Goal: Check status: Check status

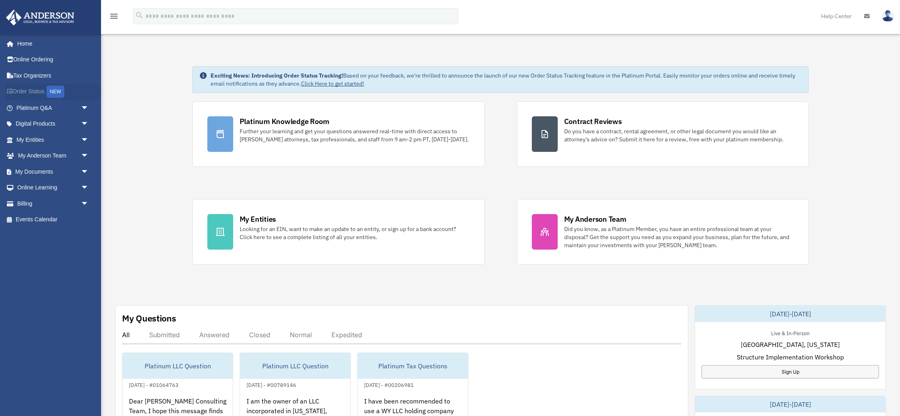
click at [23, 90] on link "Order Status NEW" at bounding box center [53, 92] width 95 height 17
click at [15, 135] on link "My Entities arrow_drop_down" at bounding box center [53, 140] width 95 height 16
click at [83, 139] on span "arrow_drop_down" at bounding box center [89, 140] width 16 height 17
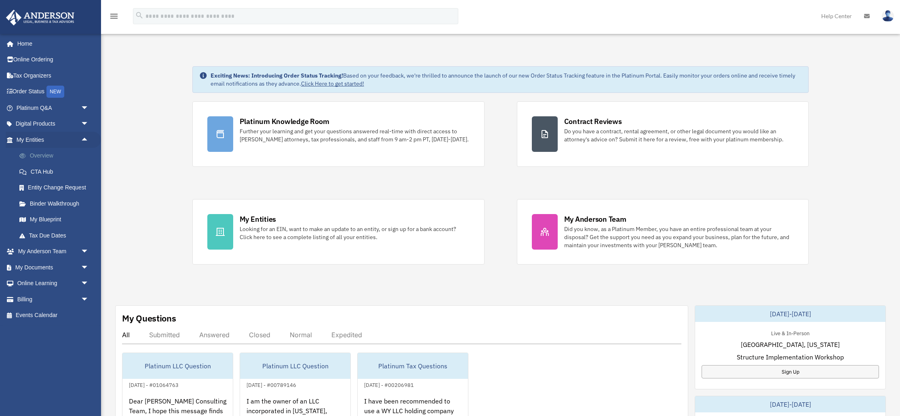
click at [31, 156] on link "Overview" at bounding box center [56, 156] width 90 height 16
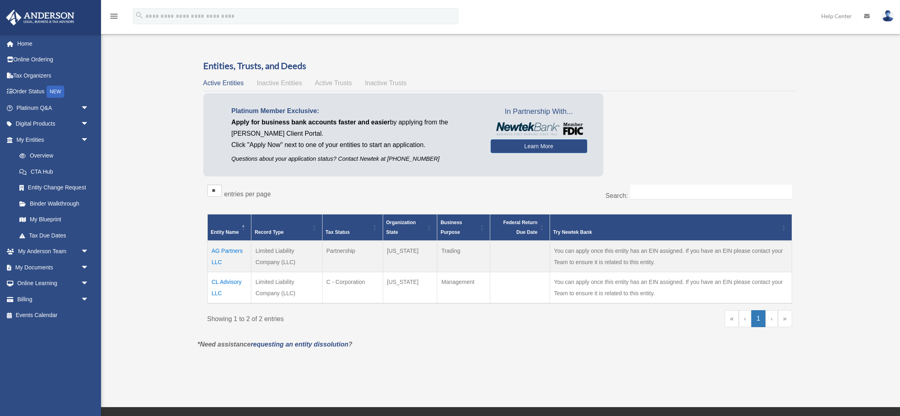
click at [225, 251] on td "AG Partners LLC" at bounding box center [229, 257] width 44 height 32
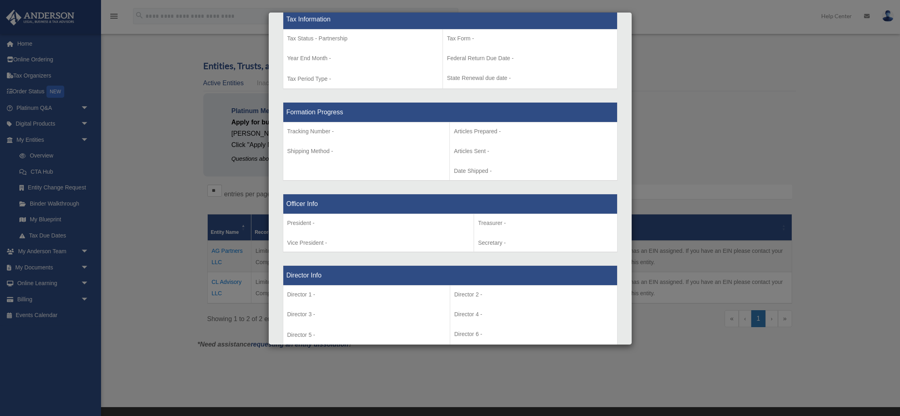
scroll to position [349, 0]
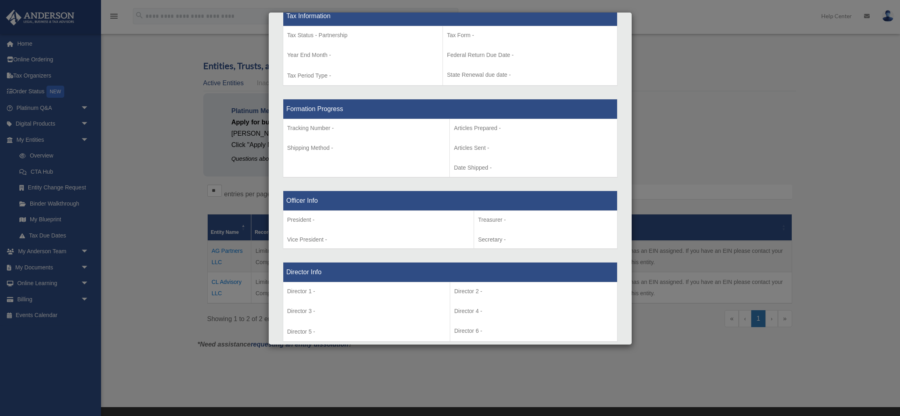
click at [156, 192] on div "Details × Articles Sent Organizational Date" at bounding box center [450, 208] width 900 height 416
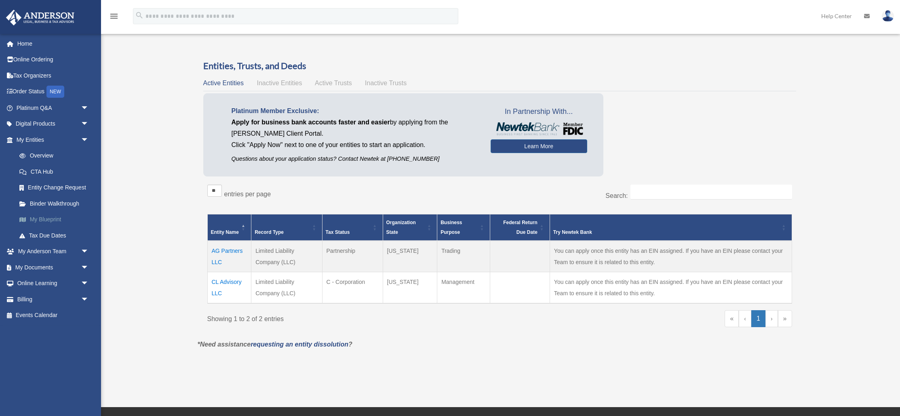
click at [26, 221] on span at bounding box center [27, 220] width 6 height 6
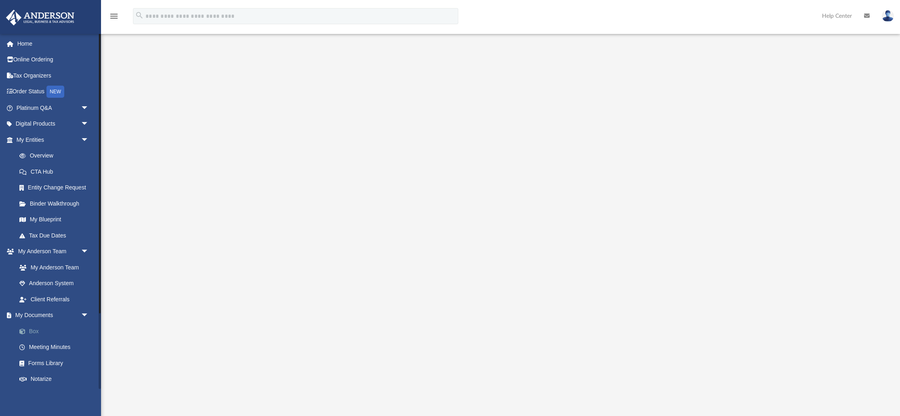
click at [44, 332] on link "Box" at bounding box center [56, 331] width 90 height 16
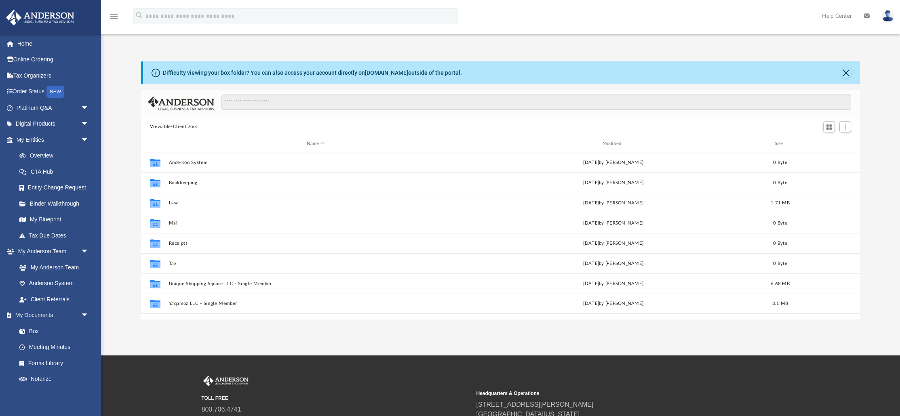
scroll to position [184, 719]
click at [29, 44] on link "Home" at bounding box center [53, 44] width 95 height 16
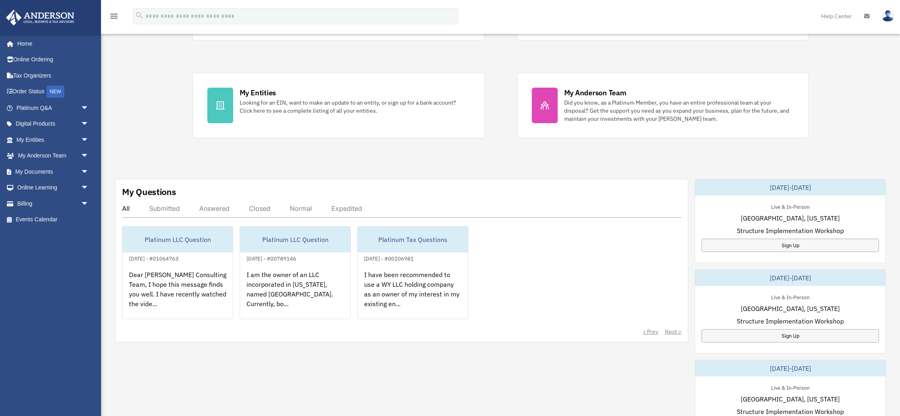
scroll to position [153, 0]
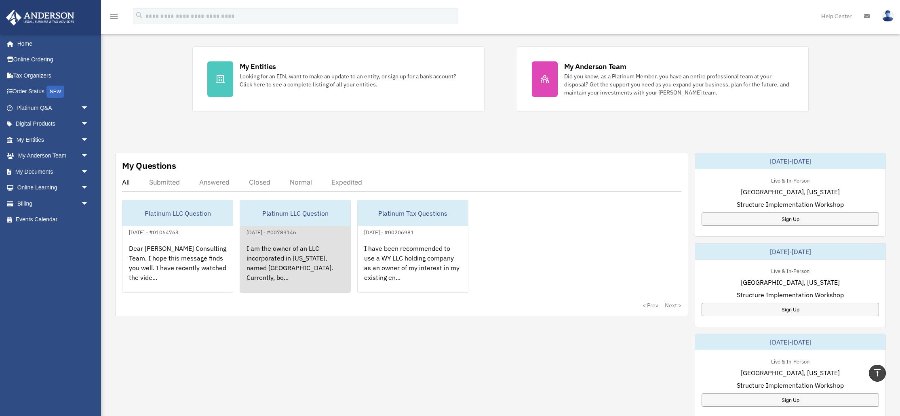
click at [343, 230] on link "Platinum LLC Question November 28, 2024 - #00789146 I am the owner of an LLC in…" at bounding box center [295, 246] width 111 height 93
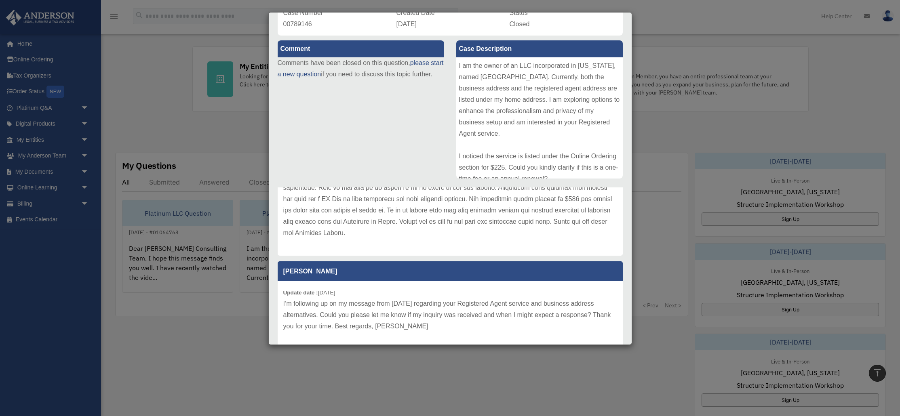
scroll to position [72, 0]
click at [420, 145] on div "Comment Comments have been closed on this question, please start a new question…" at bounding box center [450, 194] width 357 height 317
click at [192, 132] on div "Case Detail × Platinum LLC Question Case Number 00789146 Created Date November …" at bounding box center [450, 208] width 900 height 416
